Goal: Task Accomplishment & Management: Use online tool/utility

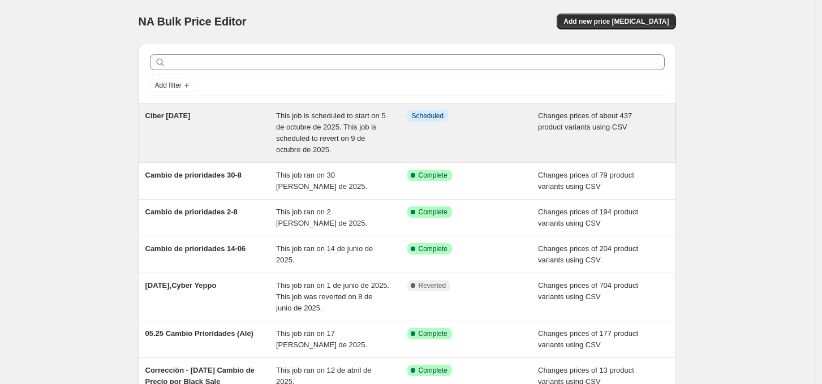
click at [327, 127] on span "This job is scheduled to start on 5 de octubre de 2025. This job is scheduled t…" at bounding box center [331, 132] width 110 height 42
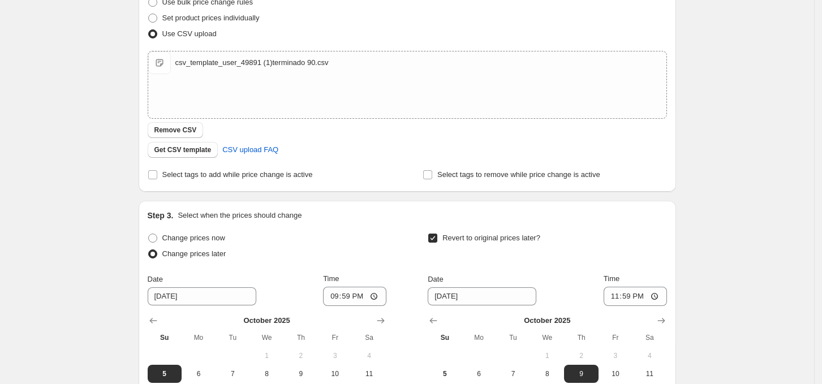
scroll to position [377, 0]
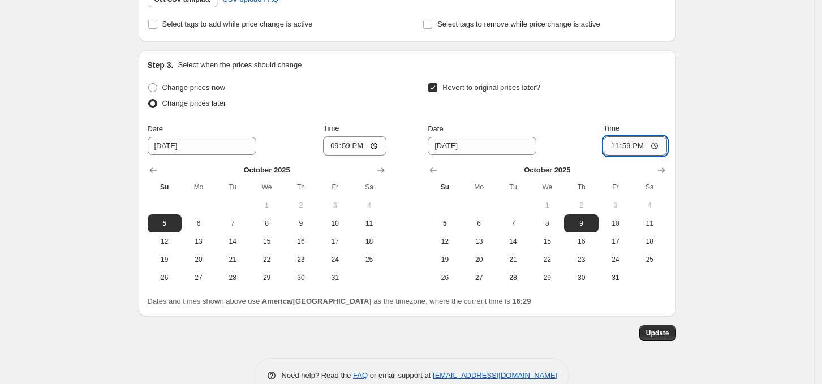
click at [619, 145] on input "23:59" at bounding box center [634, 145] width 63 height 19
click at [625, 148] on input "23:59" at bounding box center [634, 145] width 63 height 19
type input "23:54"
click at [331, 145] on input "21:59" at bounding box center [354, 145] width 63 height 19
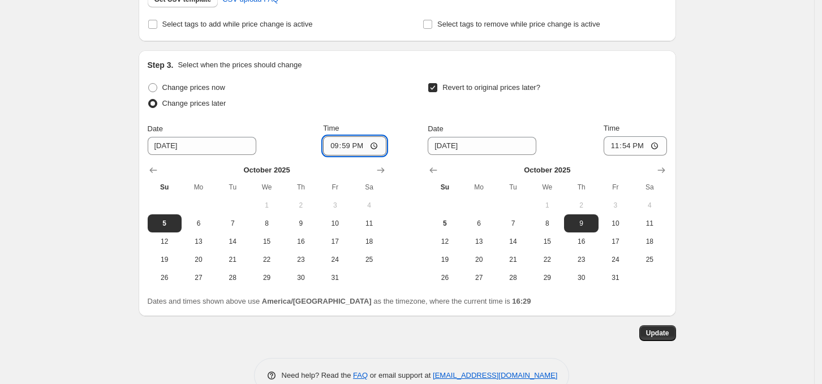
click at [340, 142] on input "21:59" at bounding box center [354, 145] width 63 height 19
type input "21:54"
click at [344, 80] on div "Change prices now" at bounding box center [267, 88] width 239 height 16
click at [662, 336] on span "Update" at bounding box center [657, 333] width 23 height 9
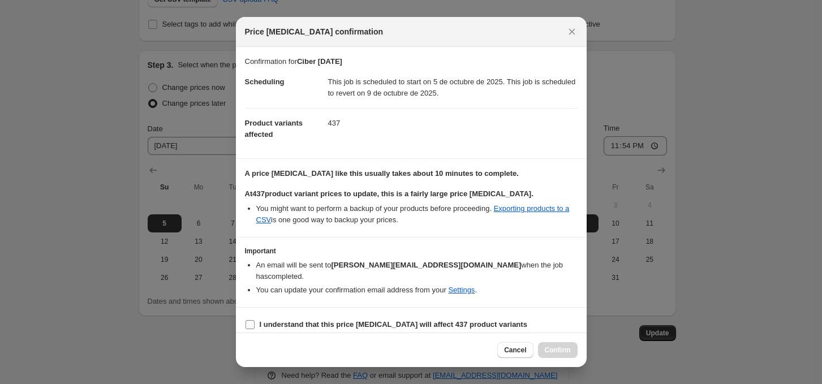
click at [263, 320] on b "I understand that this price [MEDICAL_DATA] will affect 437 product variants" at bounding box center [393, 324] width 267 height 8
click at [254, 320] on input "I understand that this price [MEDICAL_DATA] will affect 437 product variants" at bounding box center [249, 324] width 9 height 9
checkbox input "true"
click at [570, 347] on button "Confirm" at bounding box center [558, 350] width 40 height 16
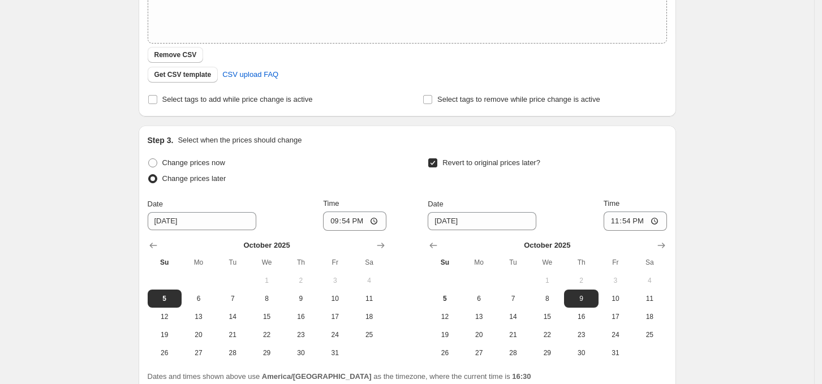
scroll to position [402, 0]
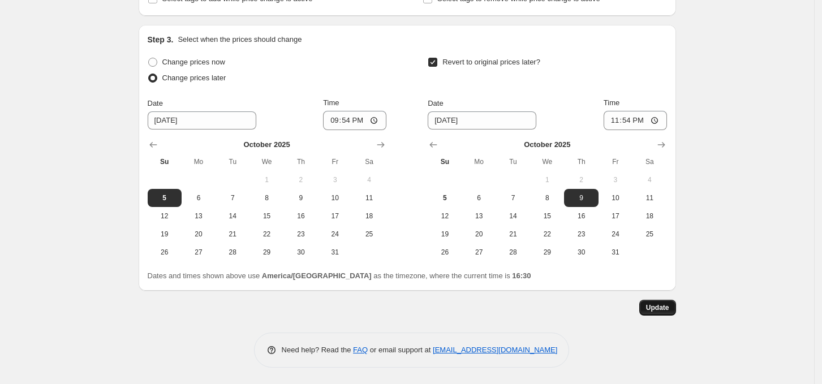
click at [659, 305] on span "Update" at bounding box center [657, 307] width 23 height 9
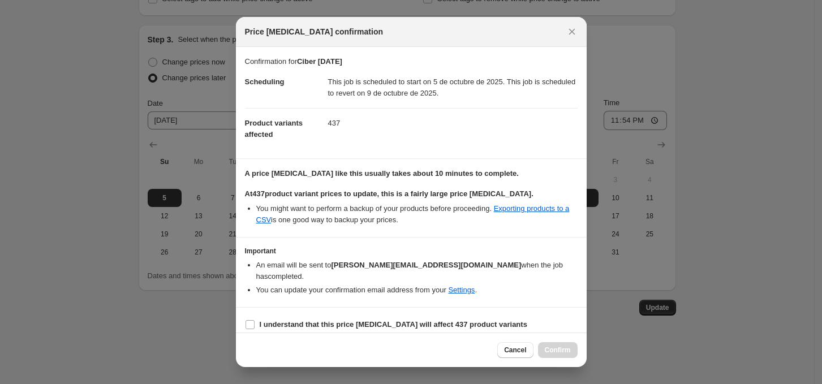
click at [296, 308] on section "I understand that this price [MEDICAL_DATA] will affect 437 product variants" at bounding box center [411, 325] width 351 height 34
click at [287, 320] on b "I understand that this price [MEDICAL_DATA] will affect 437 product variants" at bounding box center [393, 324] width 267 height 8
click at [254, 320] on input "I understand that this price [MEDICAL_DATA] will affect 437 product variants" at bounding box center [249, 324] width 9 height 9
checkbox input "true"
click at [570, 351] on button "Confirm" at bounding box center [558, 350] width 40 height 16
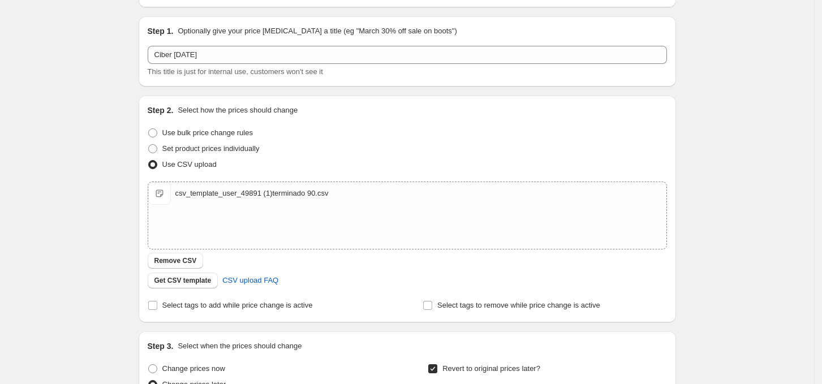
scroll to position [0, 0]
